Goal: Check status: Check status

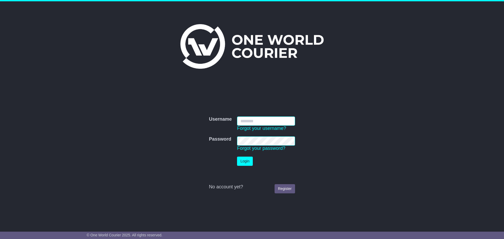
type input "**********"
click at [244, 160] on button "Login" at bounding box center [245, 161] width 16 height 9
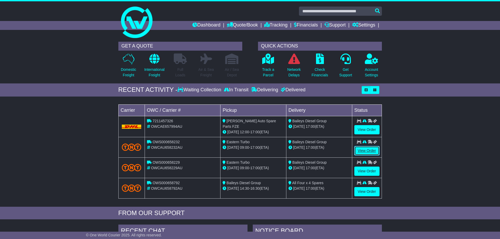
click at [363, 151] on link "View Order" at bounding box center [366, 150] width 25 height 9
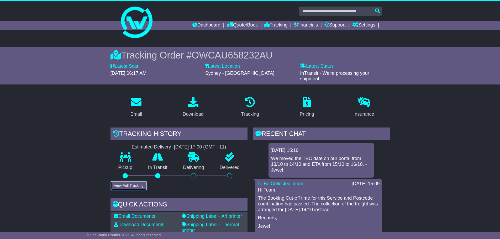
click at [142, 187] on button "View Full Tracking" at bounding box center [129, 185] width 36 height 9
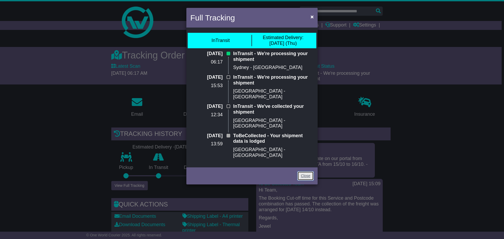
click at [305, 171] on link "Close" at bounding box center [305, 175] width 16 height 9
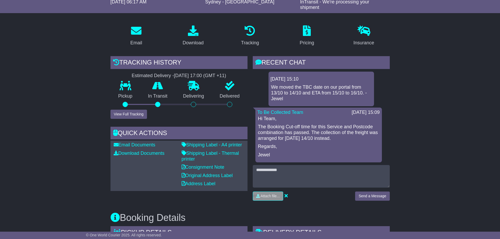
scroll to position [105, 0]
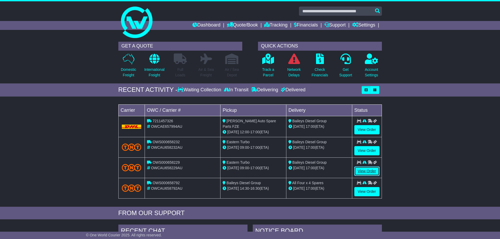
click at [371, 169] on link "View Order" at bounding box center [366, 171] width 25 height 9
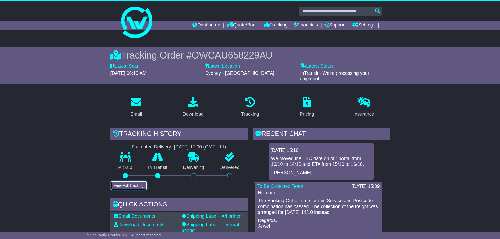
click at [125, 188] on button "View Full Tracking" at bounding box center [129, 185] width 36 height 9
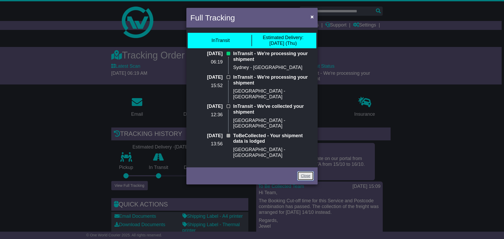
click at [303, 171] on link "Close" at bounding box center [305, 175] width 16 height 9
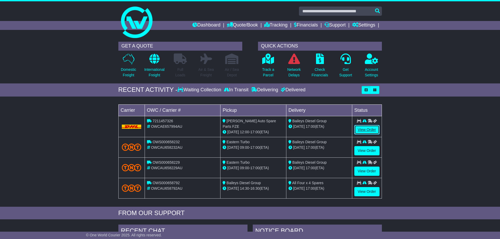
click at [372, 131] on link "View Order" at bounding box center [366, 129] width 25 height 9
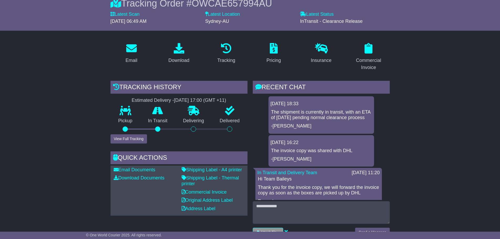
scroll to position [53, 0]
click at [137, 141] on button "View Full Tracking" at bounding box center [129, 138] width 36 height 9
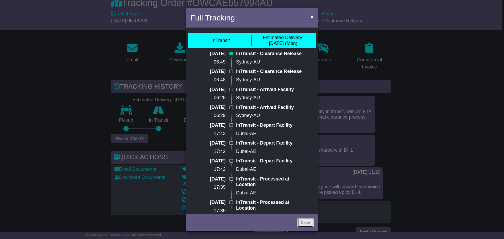
click at [310, 226] on link "Close" at bounding box center [305, 222] width 16 height 9
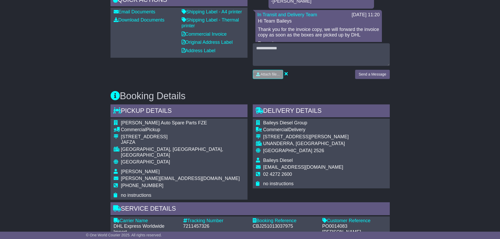
scroll to position [236, 0]
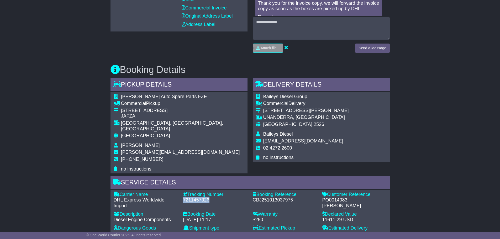
drag, startPoint x: 209, startPoint y: 195, endPoint x: 182, endPoint y: 193, distance: 27.4
click at [182, 193] on div "Tracking Number - 7211457326" at bounding box center [216, 200] width 70 height 17
copy div "7211457326"
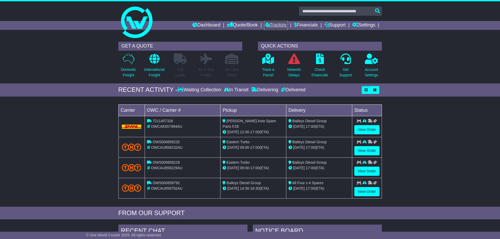
click at [274, 26] on link "Tracking" at bounding box center [275, 25] width 23 height 9
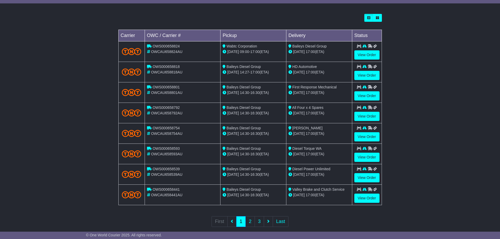
scroll to position [149, 0]
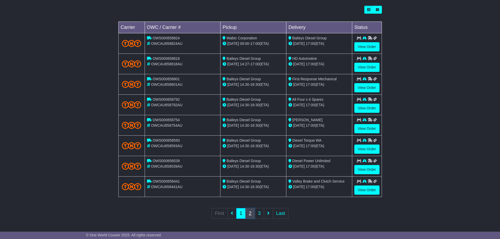
click at [251, 215] on link "2" at bounding box center [249, 213] width 9 height 11
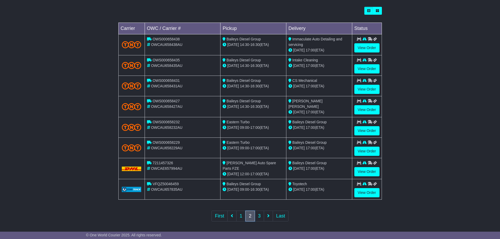
scroll to position [150, 0]
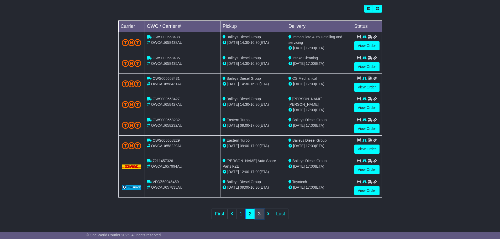
click at [260, 215] on link "3" at bounding box center [259, 214] width 9 height 11
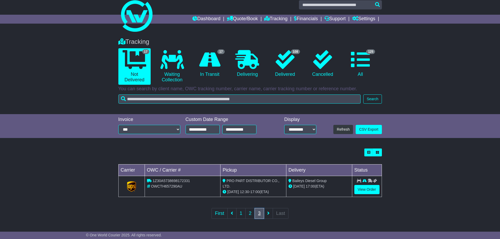
scroll to position [0, 0]
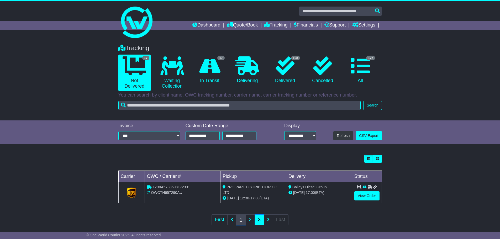
click at [238, 221] on link "1" at bounding box center [240, 219] width 9 height 11
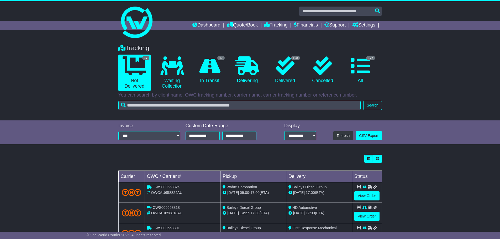
click at [205, 25] on link "Dashboard" at bounding box center [206, 25] width 28 height 9
